Goal: Use online tool/utility: Utilize a website feature to perform a specific function

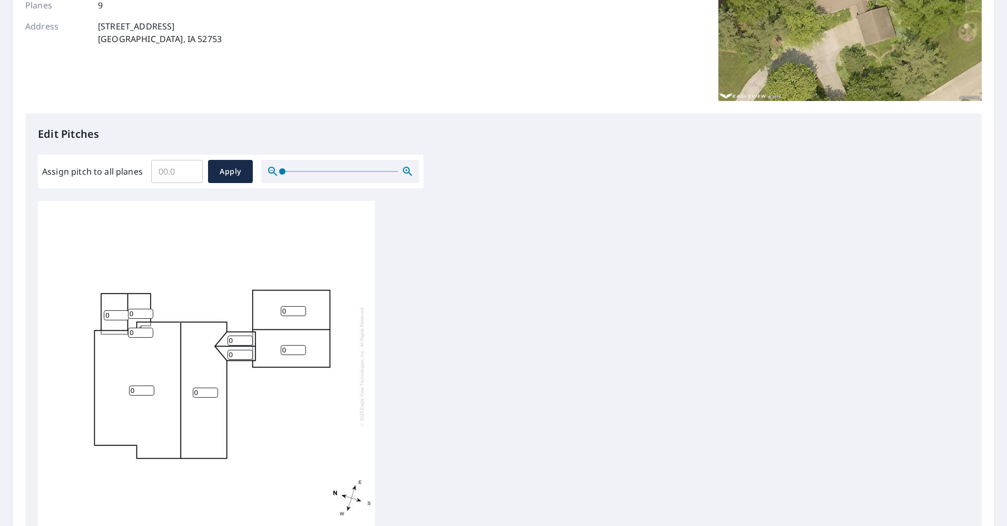
scroll to position [105, 0]
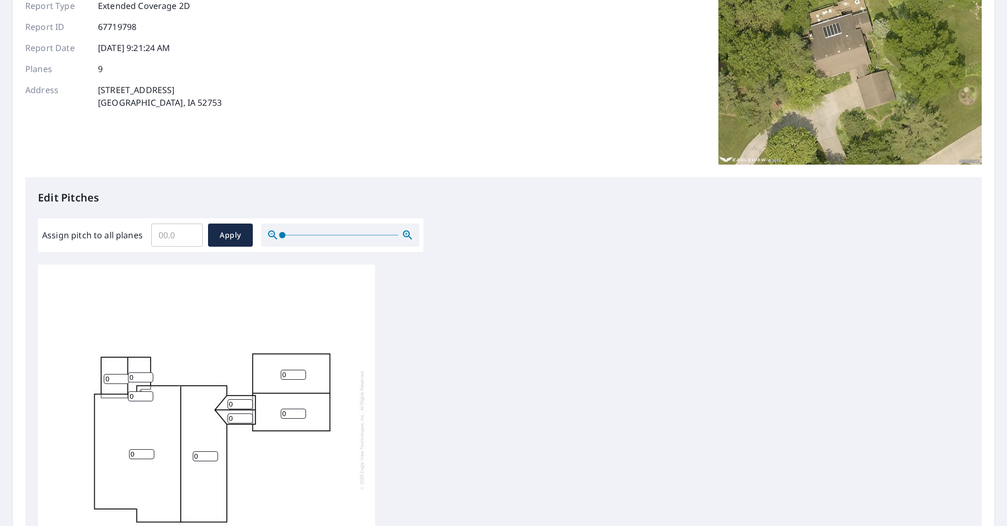
drag, startPoint x: 115, startPoint y: 379, endPoint x: 89, endPoint y: 380, distance: 25.8
click at [89, 380] on div "0 0 0 0 0 0 0 0 0" at bounding box center [206, 430] width 337 height 331
type input "6"
drag, startPoint x: 140, startPoint y: 378, endPoint x: 124, endPoint y: 375, distance: 16.1
click at [124, 375] on div "0 0 0 0 6 0 0 0 0" at bounding box center [206, 430] width 337 height 331
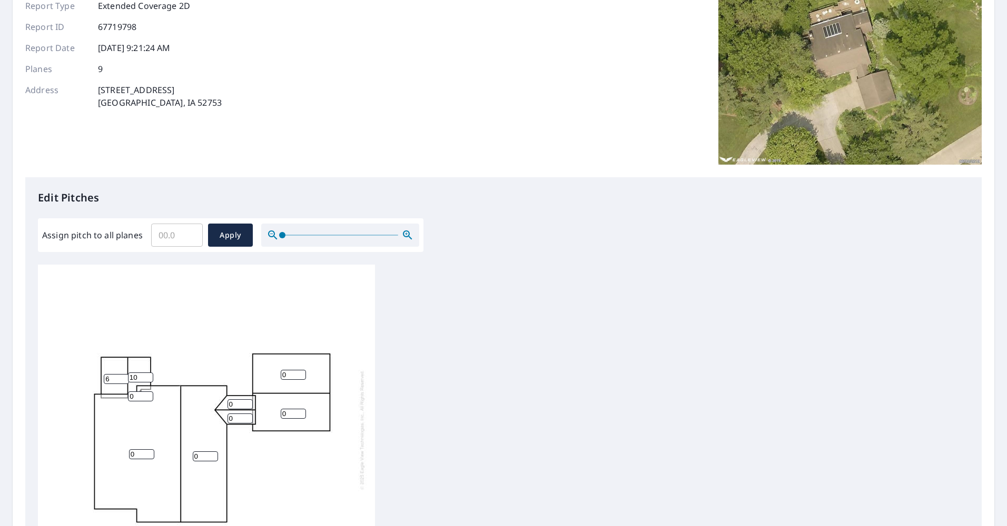
type input "10"
drag, startPoint x: 140, startPoint y: 453, endPoint x: 100, endPoint y: 449, distance: 40.2
click at [104, 450] on div "0 0 0 0 6 10 0 0 0" at bounding box center [206, 430] width 337 height 331
type input "10"
drag, startPoint x: 201, startPoint y: 457, endPoint x: 156, endPoint y: 456, distance: 44.8
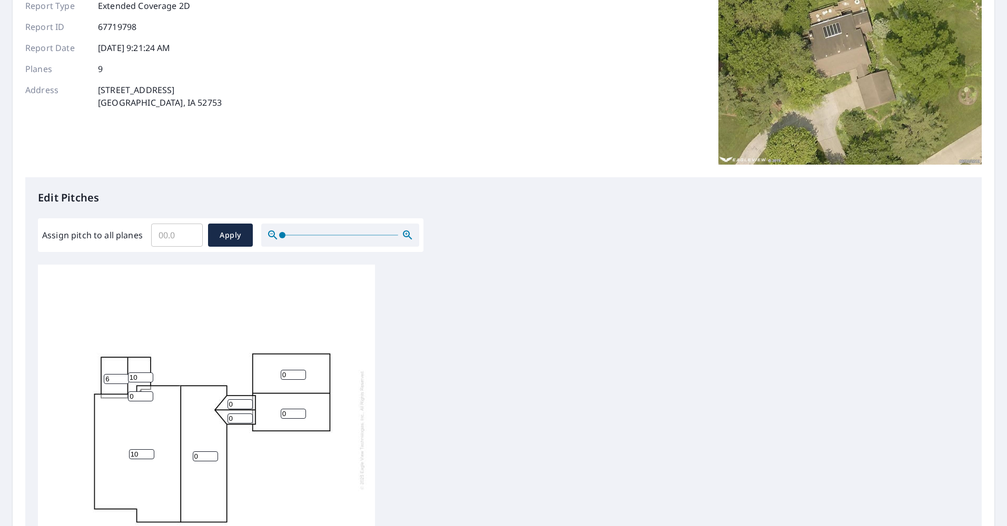
click at [160, 457] on div "10 0 0 0 6 10 0 0 0" at bounding box center [206, 430] width 337 height 331
type input "10"
drag, startPoint x: 235, startPoint y: 416, endPoint x: 211, endPoint y: 414, distance: 24.3
click at [212, 414] on div "10 10 0 0 6 10 0 0 0" at bounding box center [206, 430] width 337 height 331
type input "5"
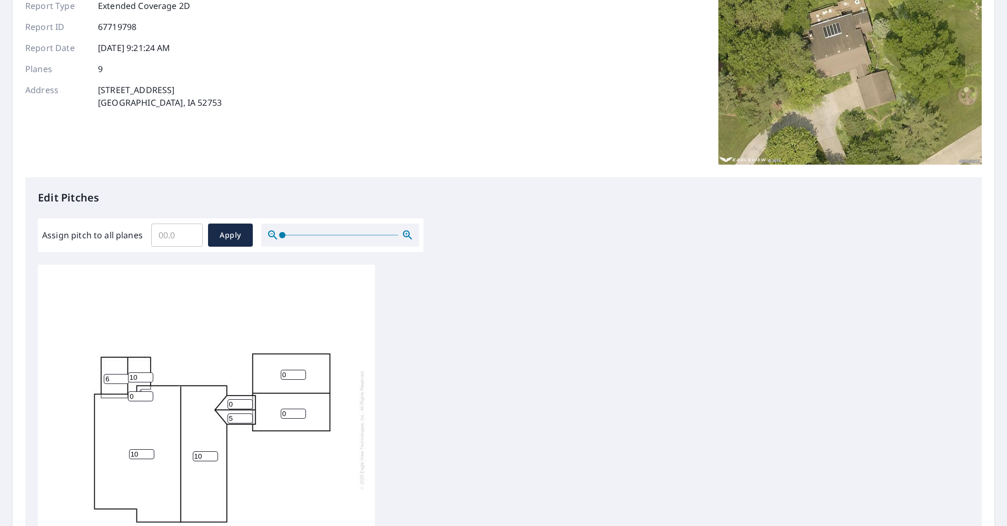
drag, startPoint x: 235, startPoint y: 404, endPoint x: 220, endPoint y: 399, distance: 16.1
click at [220, 399] on div "10 10 0 0 6 10 0 5 0" at bounding box center [206, 430] width 337 height 331
type input "5"
drag, startPoint x: 287, startPoint y: 372, endPoint x: 278, endPoint y: 373, distance: 8.4
click at [284, 372] on input "0" at bounding box center [293, 375] width 25 height 10
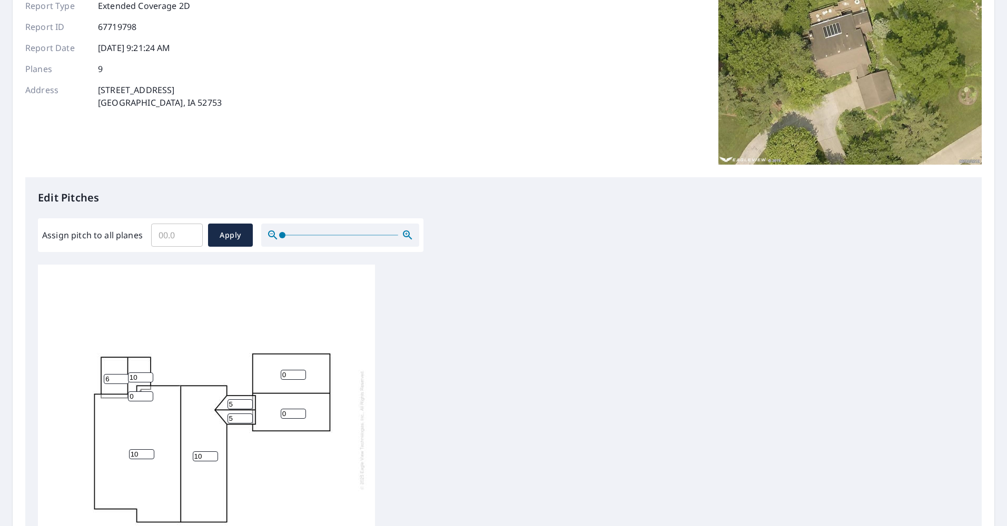
drag, startPoint x: 257, startPoint y: 373, endPoint x: 243, endPoint y: 375, distance: 15.0
click at [245, 373] on div "10 10 0 0 6 10 5 5 0" at bounding box center [206, 430] width 337 height 331
drag, startPoint x: 283, startPoint y: 374, endPoint x: 291, endPoint y: 372, distance: 8.7
click at [291, 372] on input "0" at bounding box center [293, 375] width 25 height 10
type input "5"
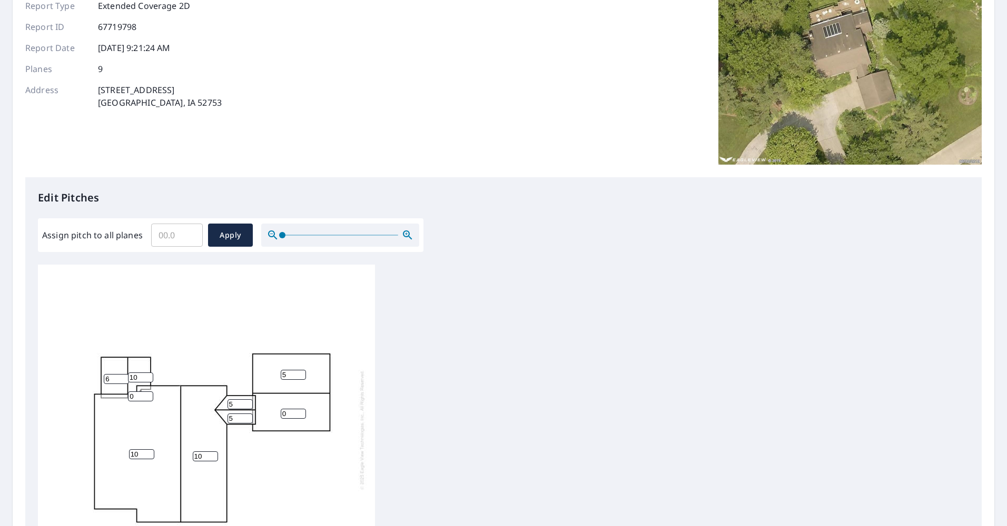
drag, startPoint x: 282, startPoint y: 410, endPoint x: 267, endPoint y: 409, distance: 15.3
click at [267, 409] on div "10 10 5 0 6 10 5 5 0" at bounding box center [206, 430] width 337 height 331
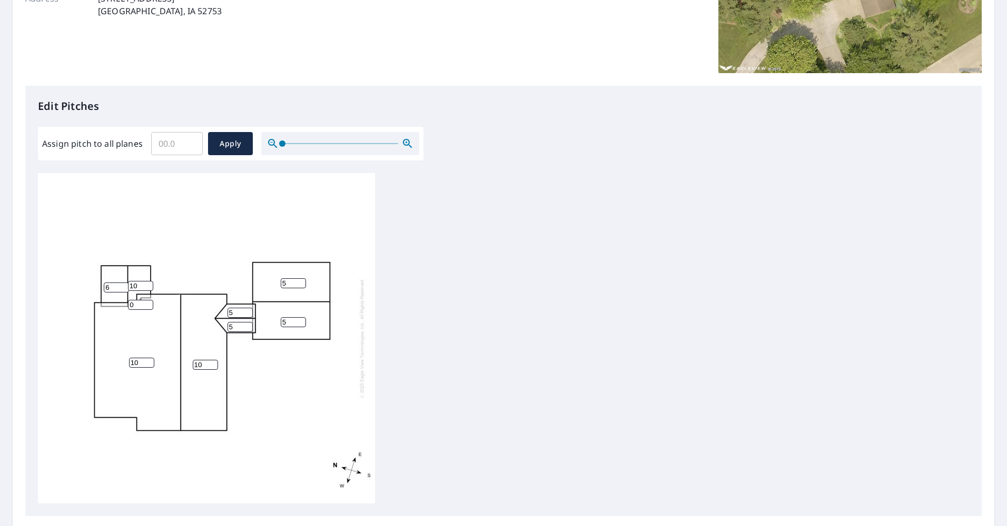
scroll to position [263, 0]
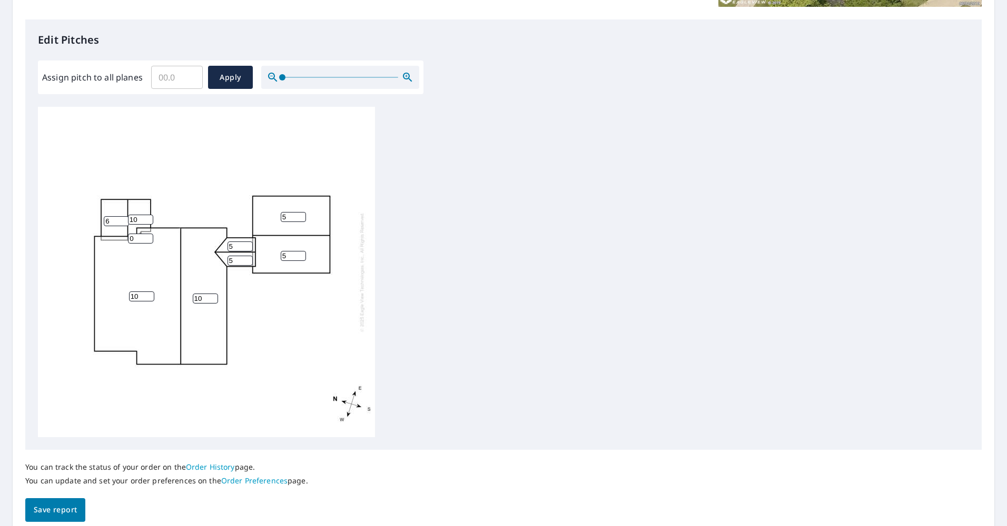
type input "5"
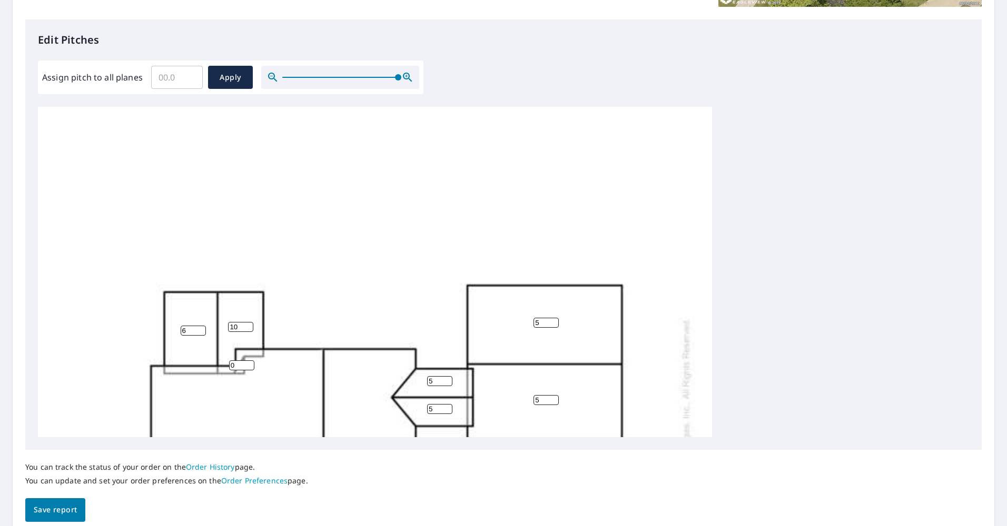
drag, startPoint x: 284, startPoint y: 77, endPoint x: 491, endPoint y: 91, distance: 207.8
click at [491, 91] on div "Edit Pitches Assign pitch to all planes ​ Apply 10 10 5 5 6 10 5 5 0" at bounding box center [503, 234] width 956 height 431
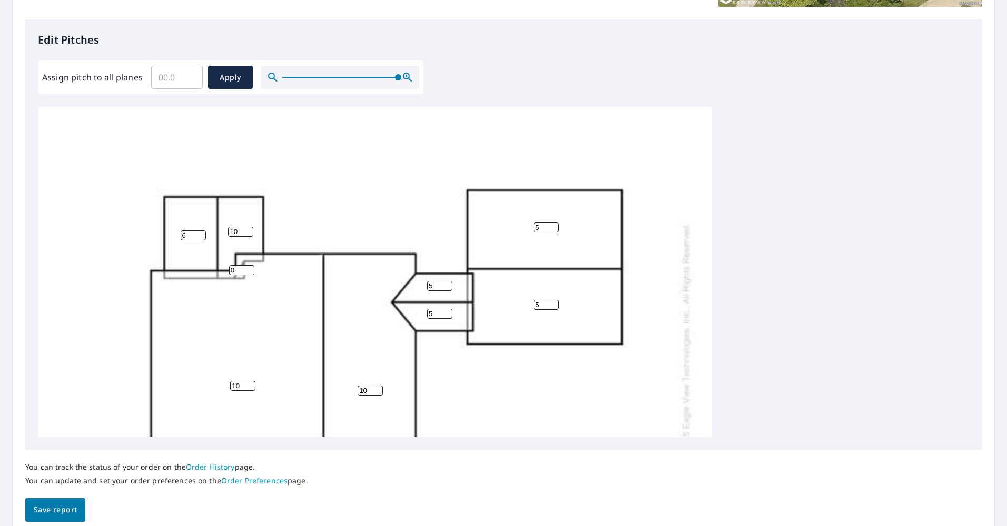
scroll to position [105, 0]
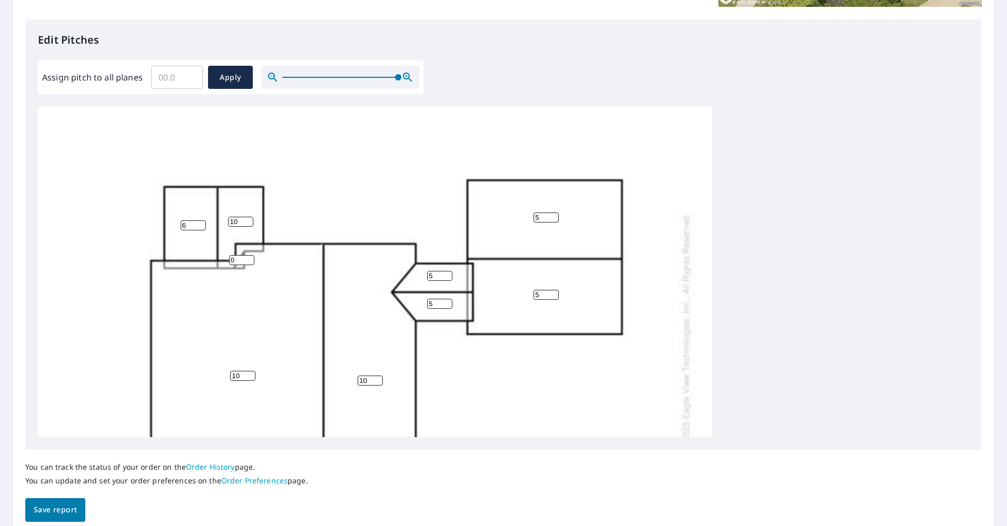
drag, startPoint x: 240, startPoint y: 257, endPoint x: 214, endPoint y: 257, distance: 25.3
click at [214, 257] on div "10 10 5 5 6 10 5 5 0" at bounding box center [375, 332] width 674 height 661
type input "10"
click at [366, 211] on div "10 10 5 5 6 10 5 5 10" at bounding box center [375, 332] width 674 height 661
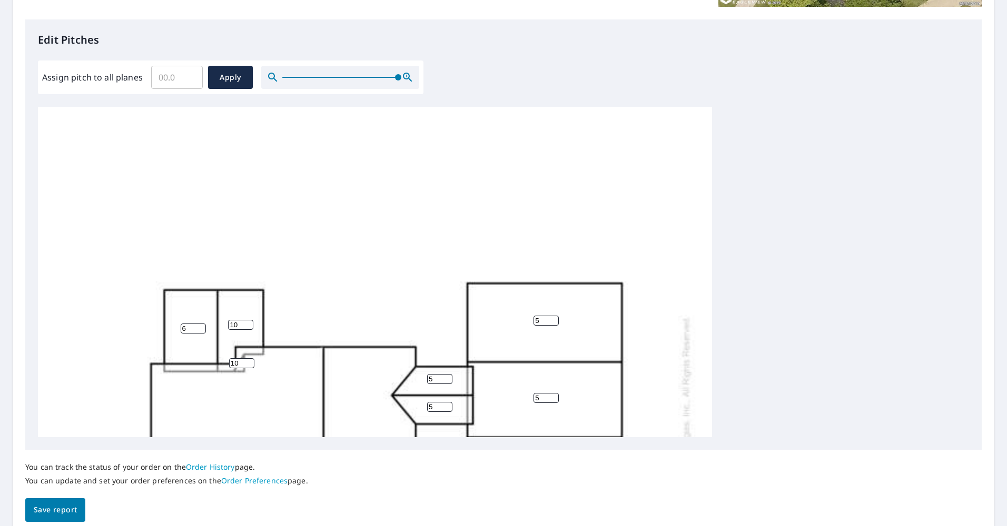
scroll to position [0, 0]
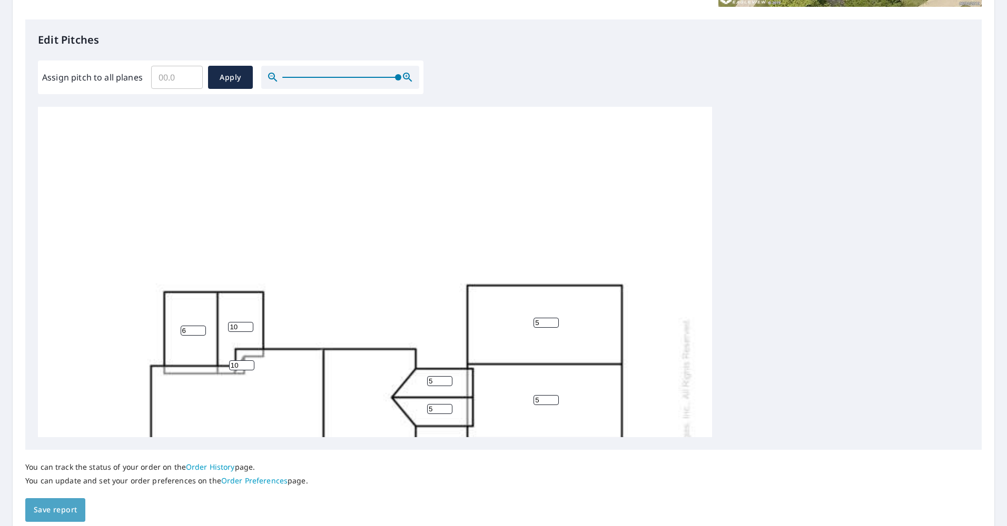
click at [48, 511] on span "Save report" at bounding box center [55, 510] width 43 height 13
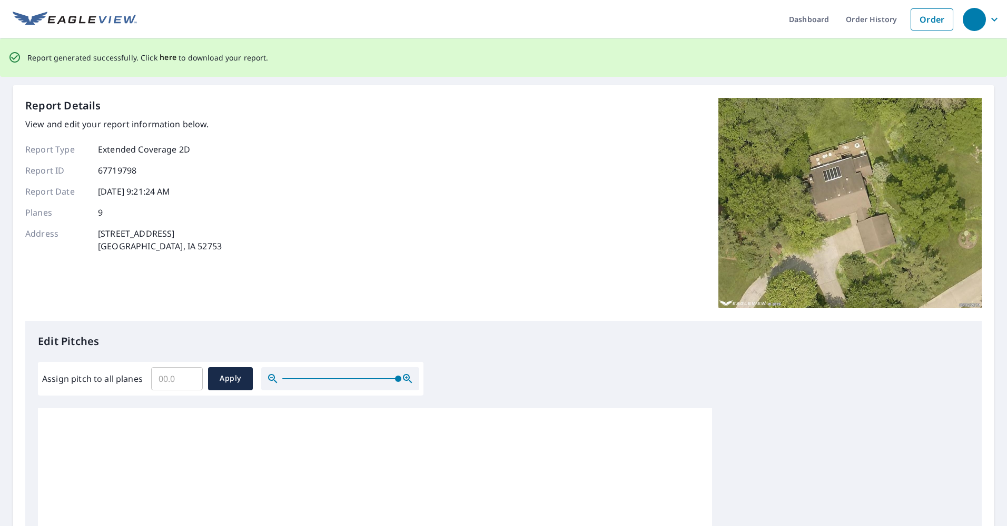
click at [165, 54] on span "here" at bounding box center [168, 57] width 17 height 13
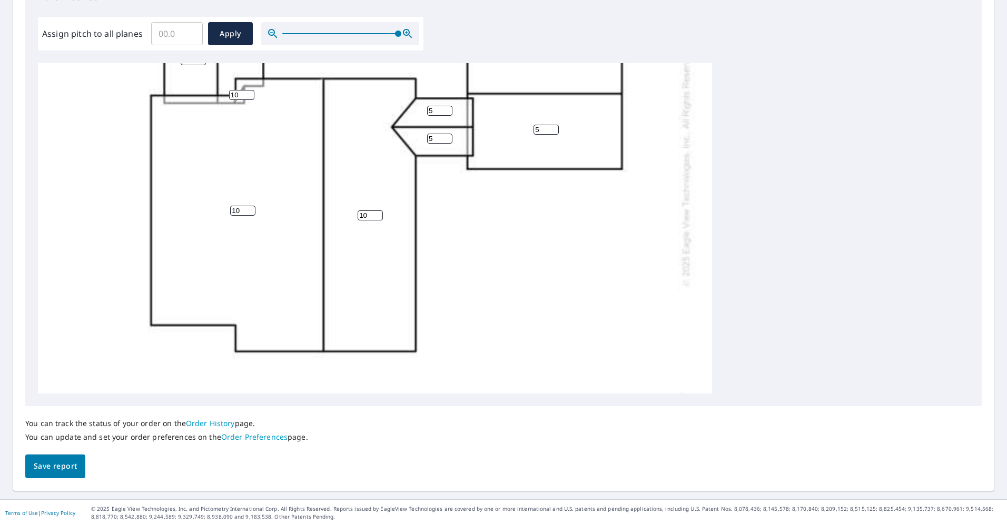
scroll to position [263, 0]
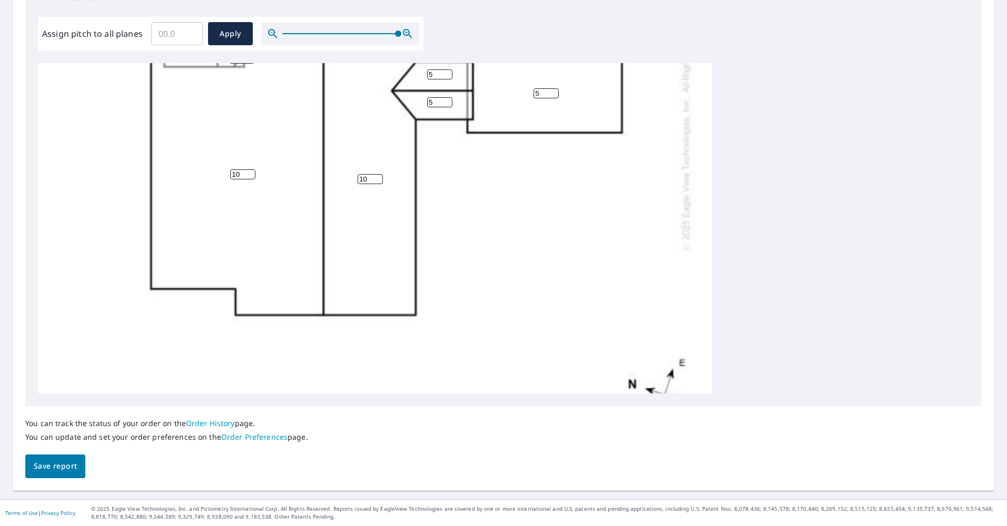
drag, startPoint x: 242, startPoint y: 172, endPoint x: 202, endPoint y: 171, distance: 40.0
click at [203, 170] on div "10 10 5 5 6 10 5 5 10" at bounding box center [375, 130] width 674 height 661
type input "6"
click at [55, 469] on span "Save report" at bounding box center [55, 466] width 43 height 13
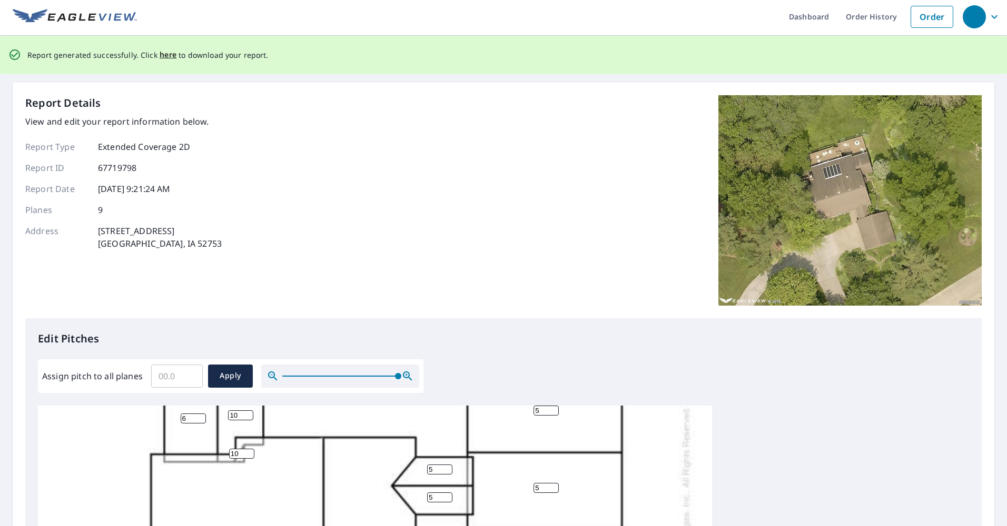
scroll to position [0, 0]
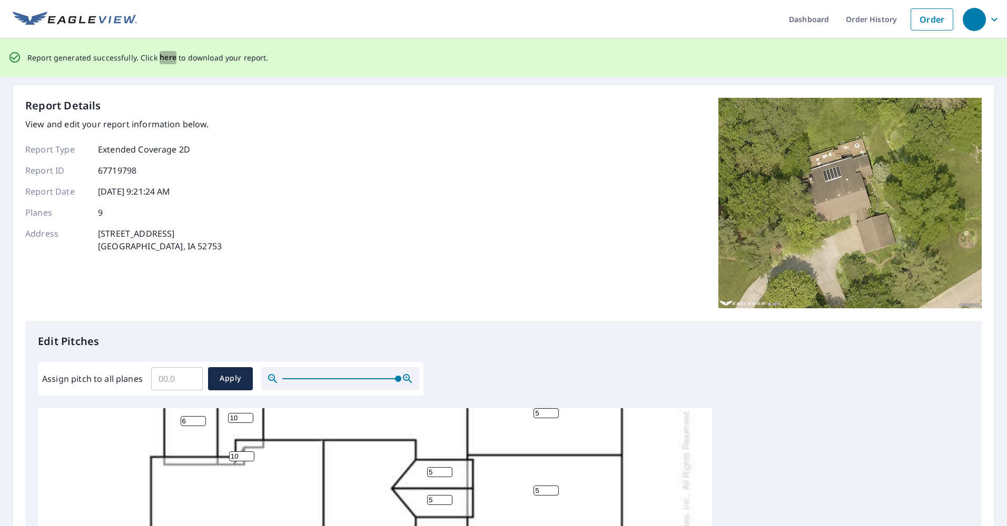
click at [163, 55] on span "here" at bounding box center [168, 57] width 17 height 13
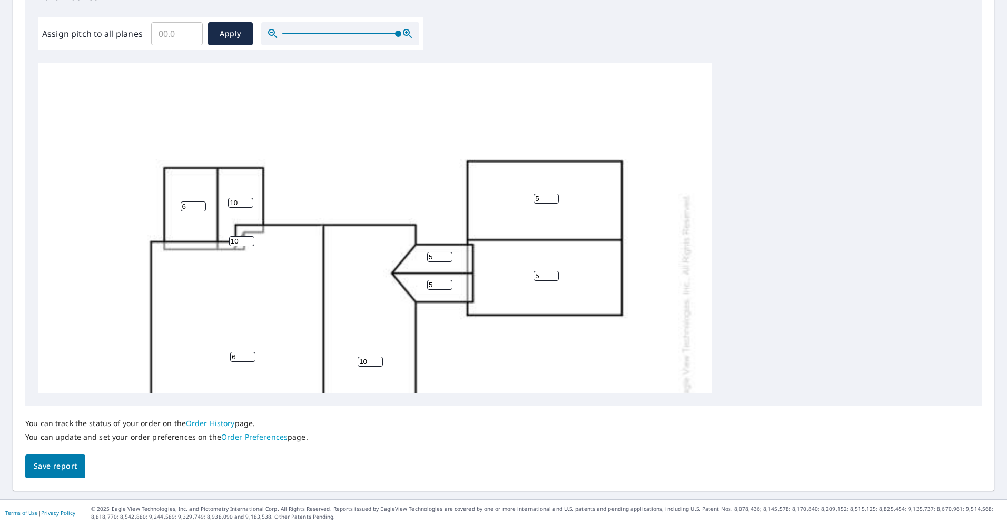
scroll to position [78, 0]
